Goal: Information Seeking & Learning: Learn about a topic

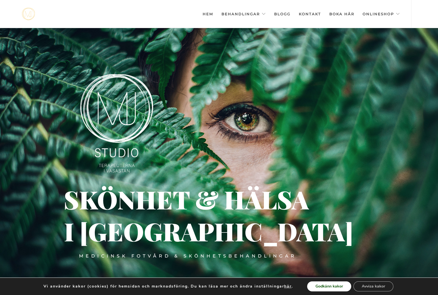
click at [333, 287] on button "Godkänn kakor" at bounding box center [329, 286] width 44 height 10
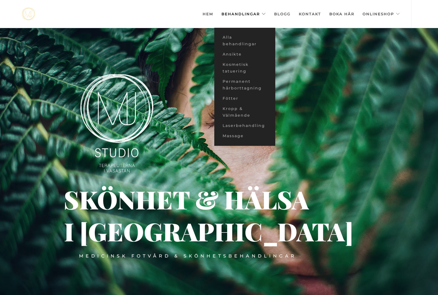
click at [243, 12] on link "Behandlingar" at bounding box center [244, 14] width 44 height 28
click at [235, 68] on link "Kosmetisk tatuering" at bounding box center [244, 67] width 61 height 17
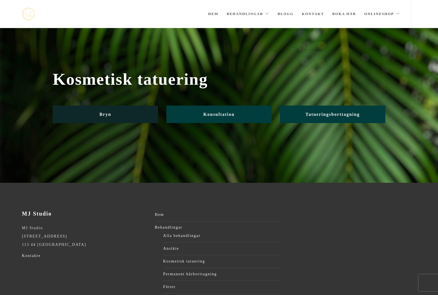
click at [121, 112] on link "Bryn" at bounding box center [105, 113] width 105 height 17
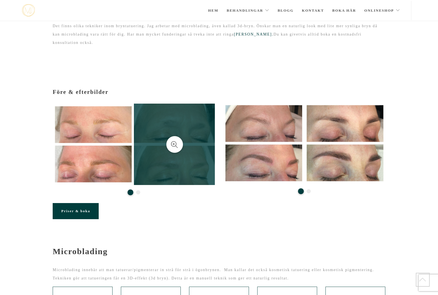
scroll to position [28, 0]
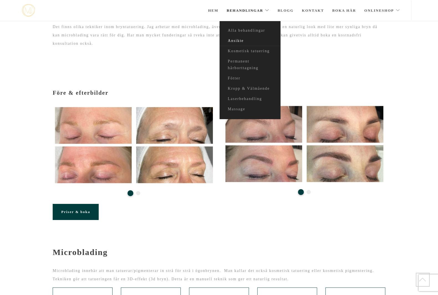
click at [233, 39] on link "Ansikte" at bounding box center [250, 41] width 61 height 10
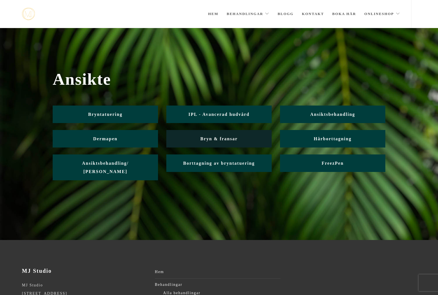
click at [223, 137] on span "Bryn & fransar" at bounding box center [219, 138] width 37 height 5
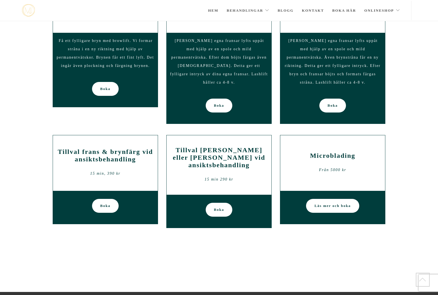
scroll to position [312, 0]
